Goal: Information Seeking & Learning: Learn about a topic

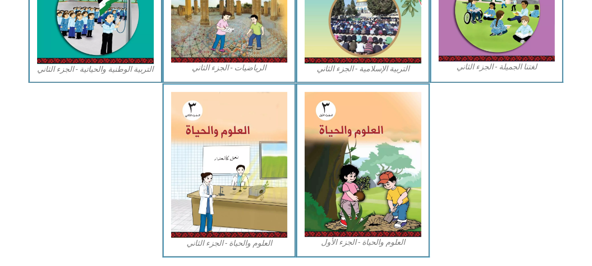
scroll to position [567, 0]
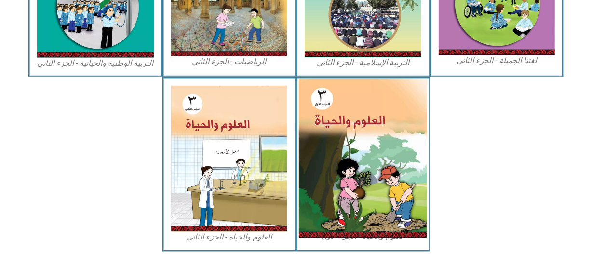
click at [382, 164] on img at bounding box center [363, 159] width 128 height 160
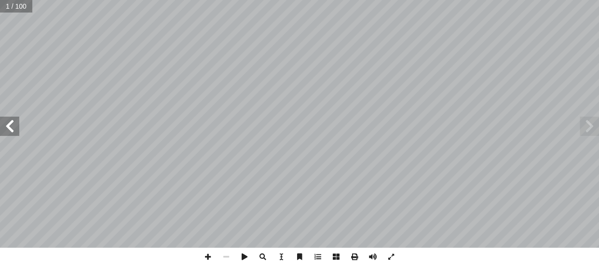
click at [13, 135] on span at bounding box center [9, 126] width 19 height 19
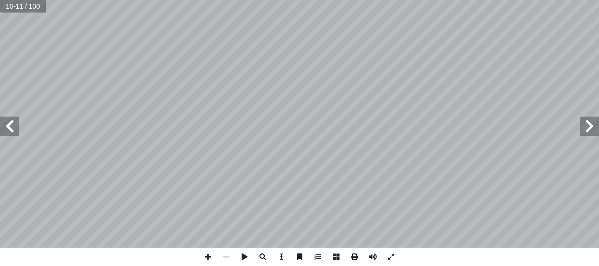
click at [13, 135] on span at bounding box center [9, 126] width 19 height 19
click at [206, 256] on span at bounding box center [208, 257] width 18 height 18
click at [205, 255] on span at bounding box center [208, 257] width 18 height 18
click at [225, 256] on span at bounding box center [226, 257] width 18 height 18
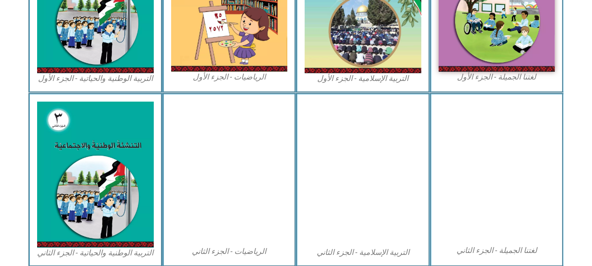
scroll to position [321, 0]
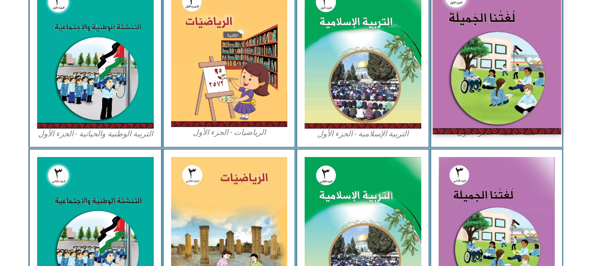
click at [496, 50] on img at bounding box center [496, 55] width 128 height 158
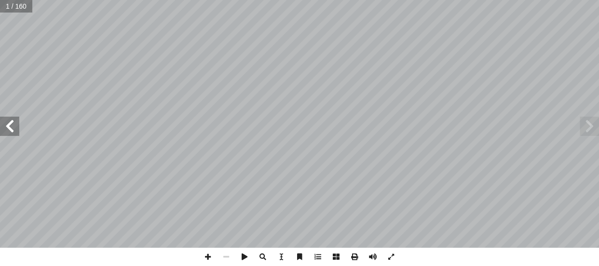
click at [4, 128] on span at bounding box center [9, 126] width 19 height 19
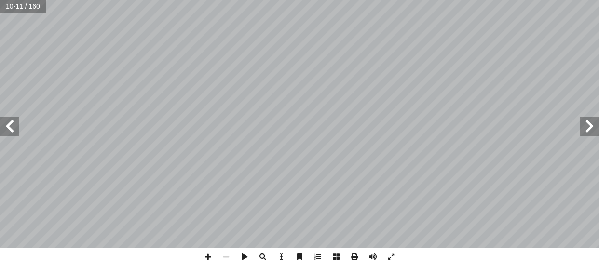
click at [4, 128] on span at bounding box center [9, 126] width 19 height 19
click at [4, 129] on span at bounding box center [9, 126] width 19 height 19
click at [12, 129] on span at bounding box center [9, 126] width 19 height 19
click at [6, 121] on span at bounding box center [9, 126] width 19 height 19
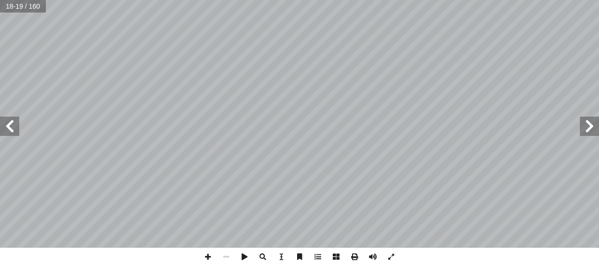
click at [6, 121] on span at bounding box center [9, 126] width 19 height 19
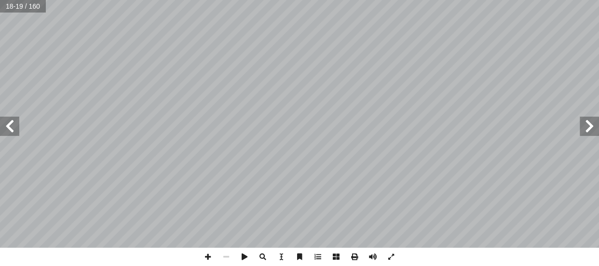
click at [6, 121] on span at bounding box center [9, 126] width 19 height 19
